Goal: Information Seeking & Learning: Find specific page/section

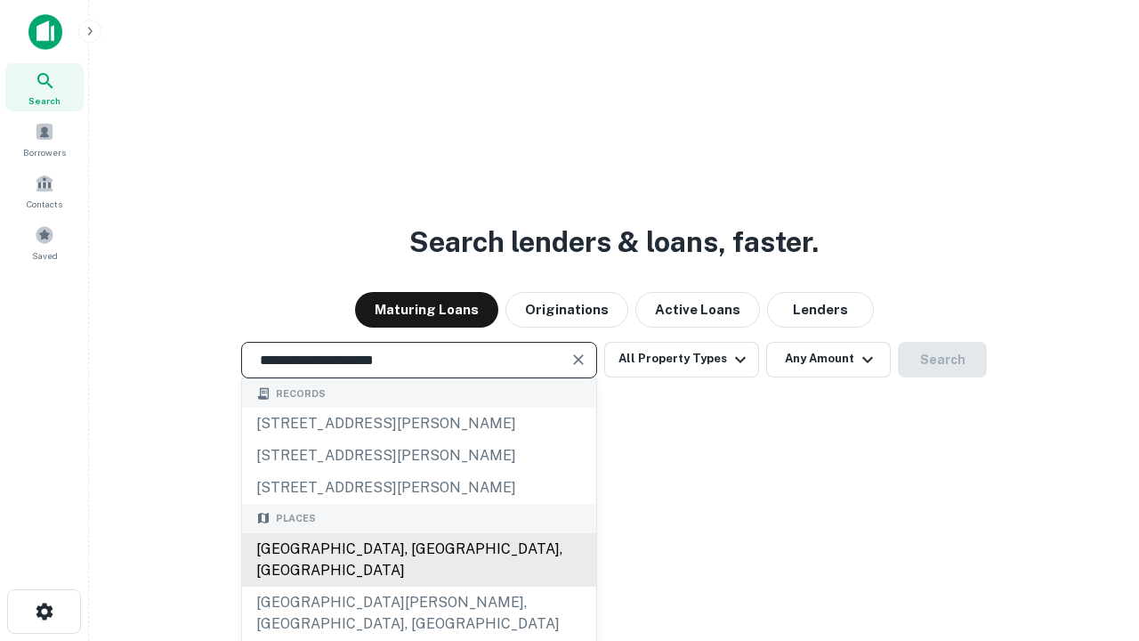
click at [418, 586] on div "[GEOGRAPHIC_DATA], [GEOGRAPHIC_DATA], [GEOGRAPHIC_DATA]" at bounding box center [419, 559] width 354 height 53
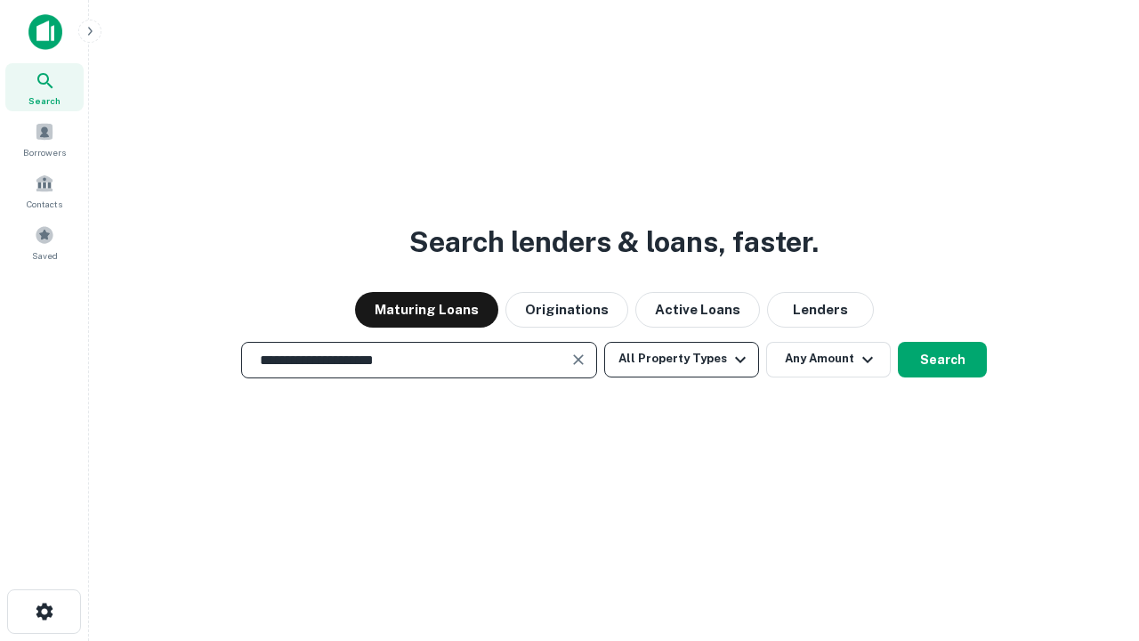
type input "**********"
click at [682, 359] on button "All Property Types" at bounding box center [681, 360] width 155 height 36
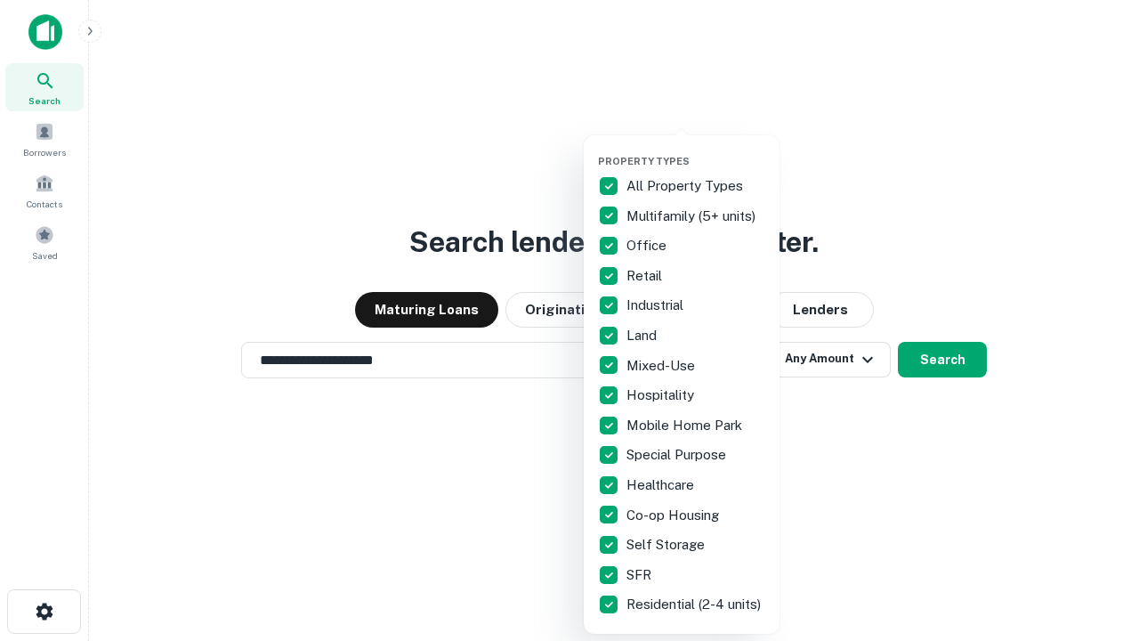
click at [696, 149] on button "button" at bounding box center [696, 149] width 196 height 1
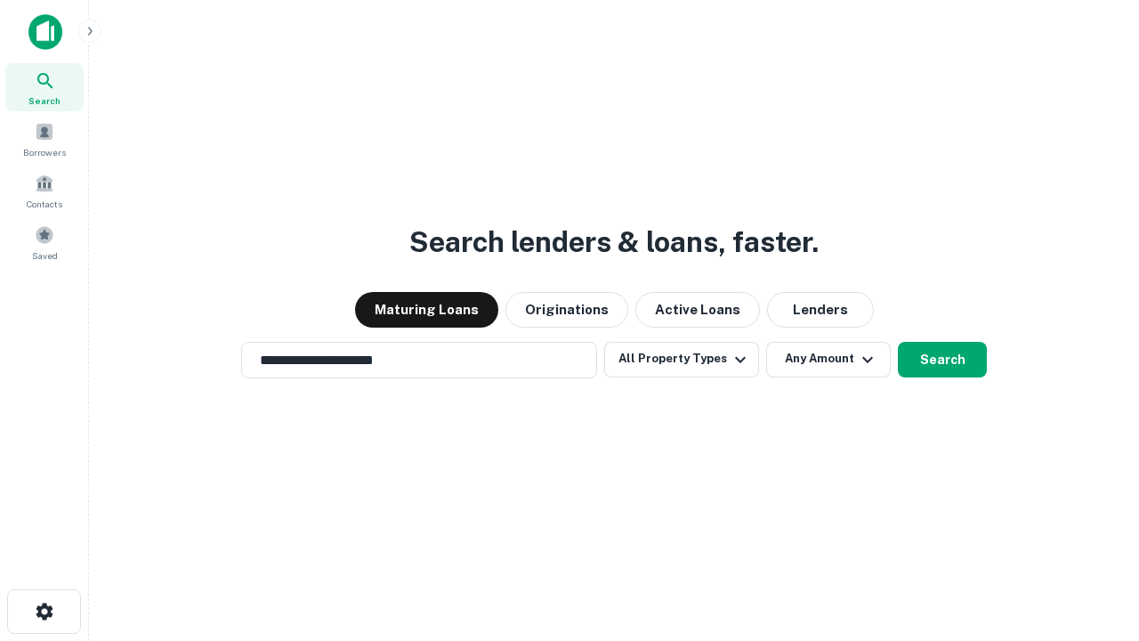
scroll to position [28, 0]
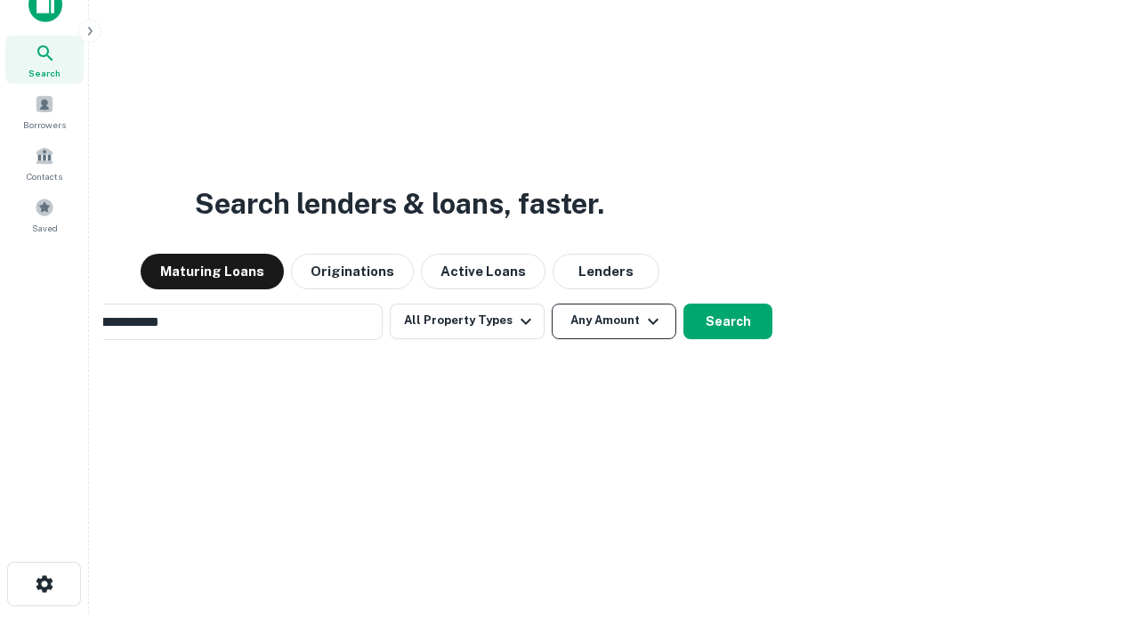
click at [552, 303] on button "Any Amount" at bounding box center [614, 321] width 125 height 36
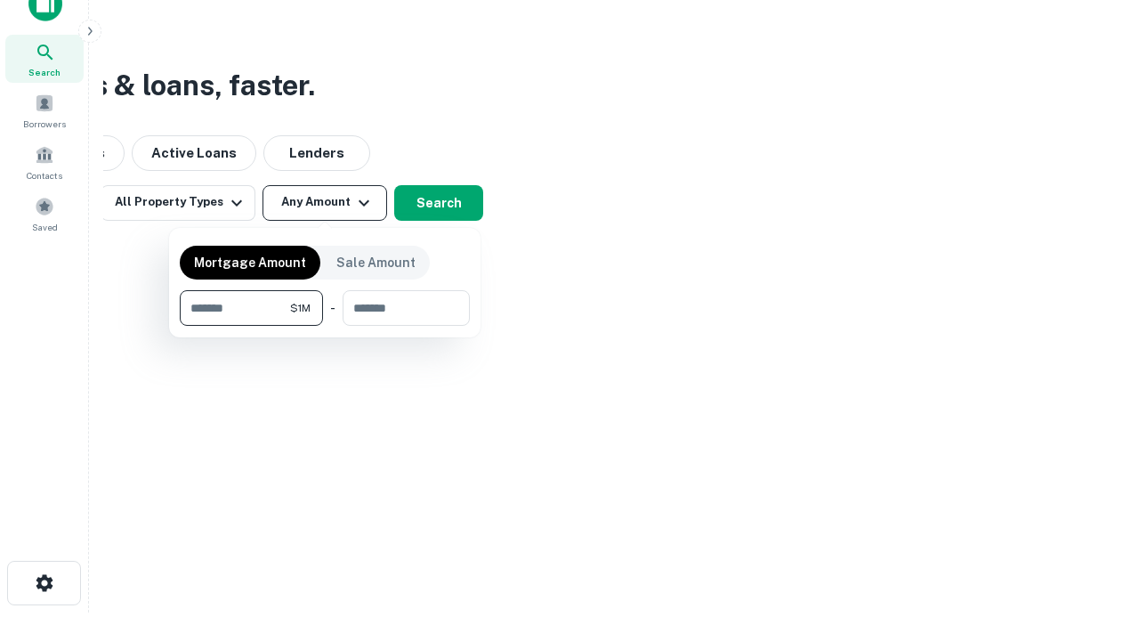
type input "*******"
click at [325, 326] on button "button" at bounding box center [325, 326] width 290 height 1
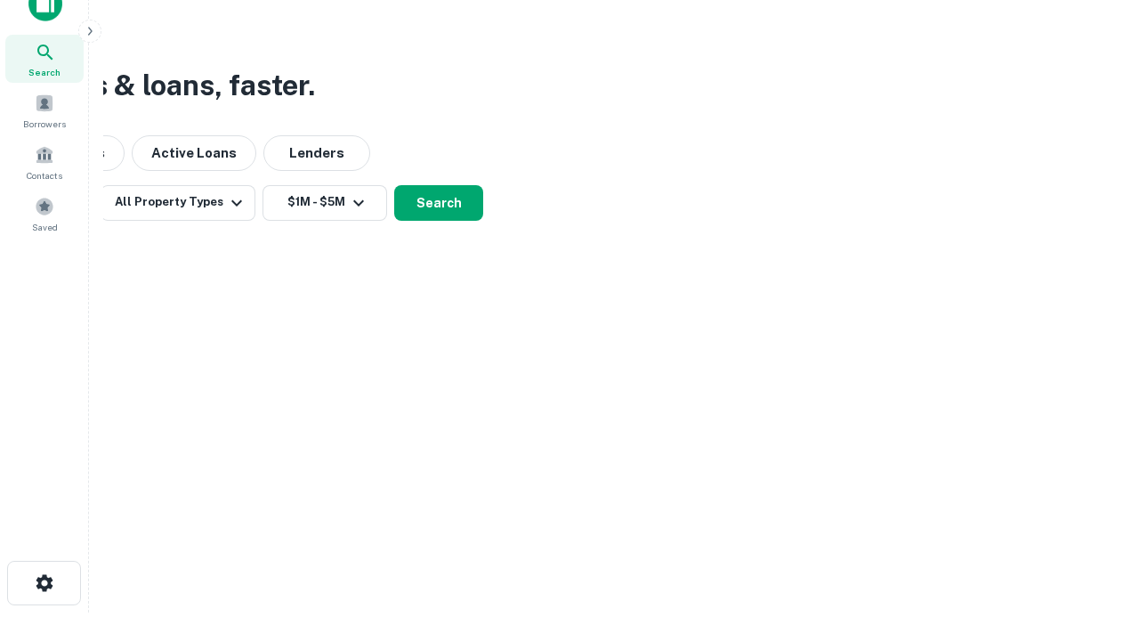
scroll to position [28, 0]
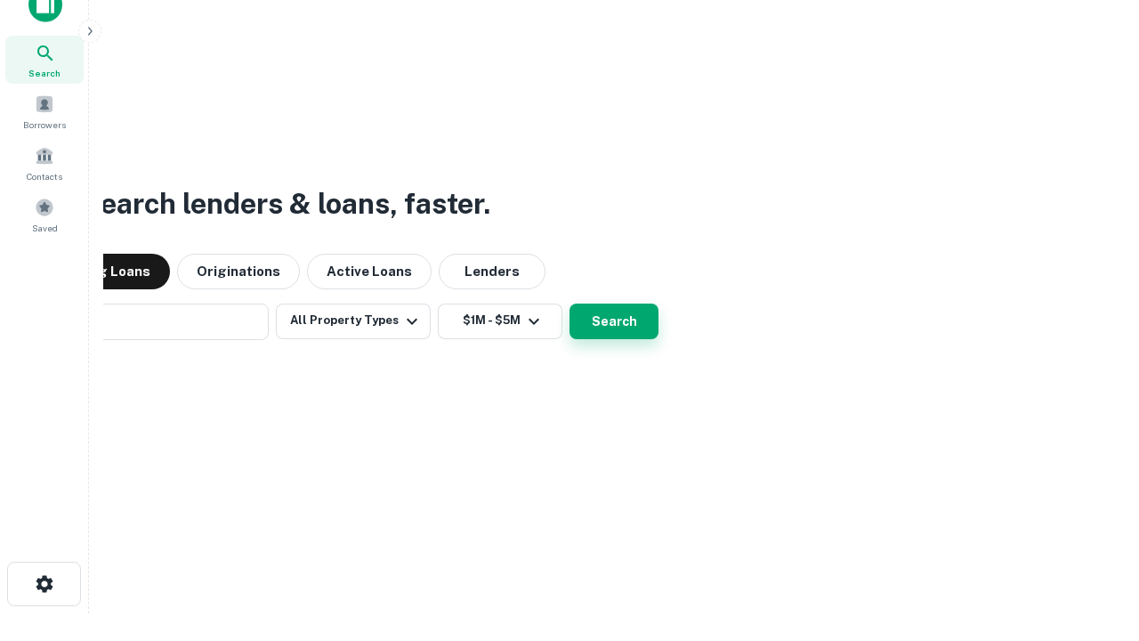
click at [569, 303] on button "Search" at bounding box center [613, 321] width 89 height 36
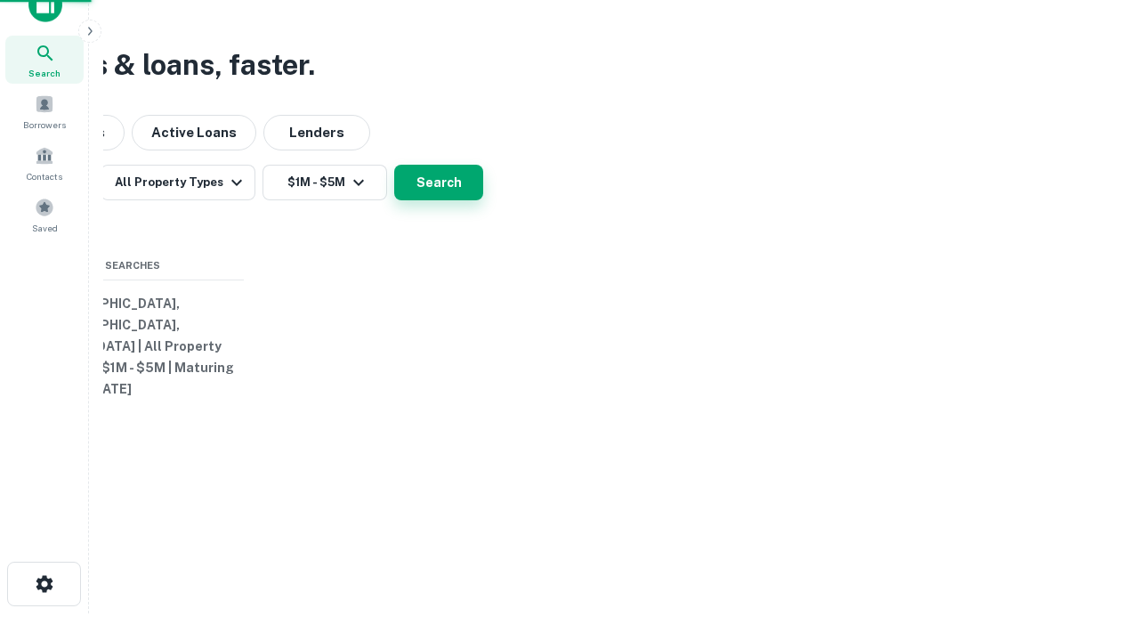
scroll to position [28, 0]
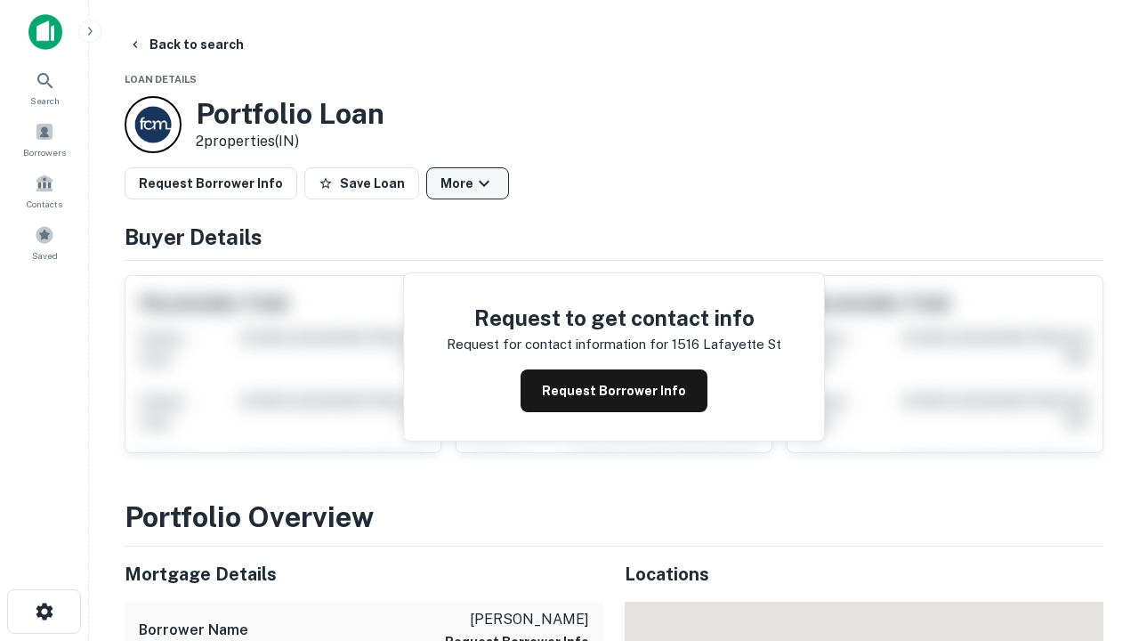
click at [467, 183] on button "More" at bounding box center [467, 183] width 83 height 32
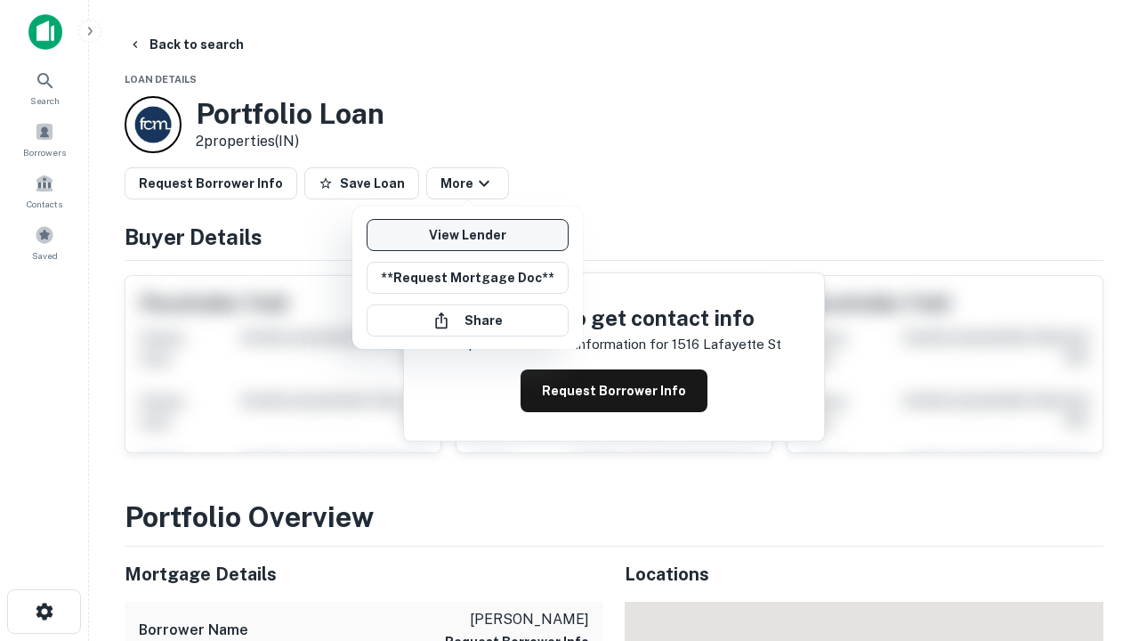
click at [467, 235] on link "View Lender" at bounding box center [468, 235] width 202 height 32
